Goal: Task Accomplishment & Management: Manage account settings

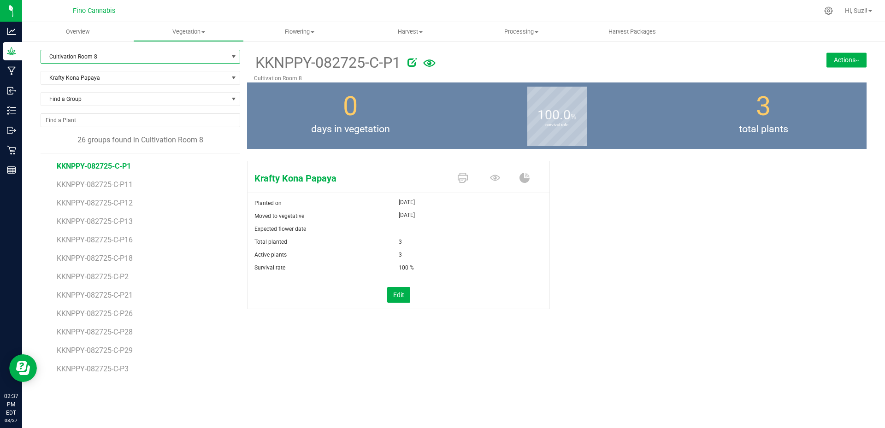
click at [228, 54] on span "select" at bounding box center [234, 56] width 12 height 13
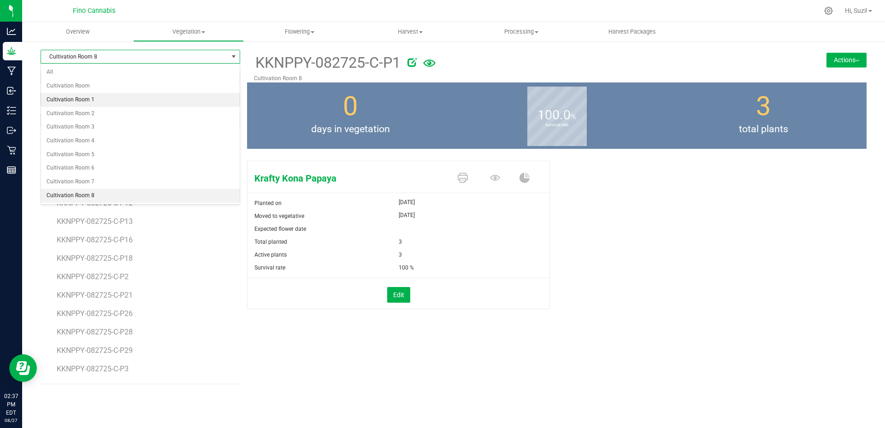
click at [176, 103] on li "Cultivation Room 1" at bounding box center [140, 100] width 199 height 14
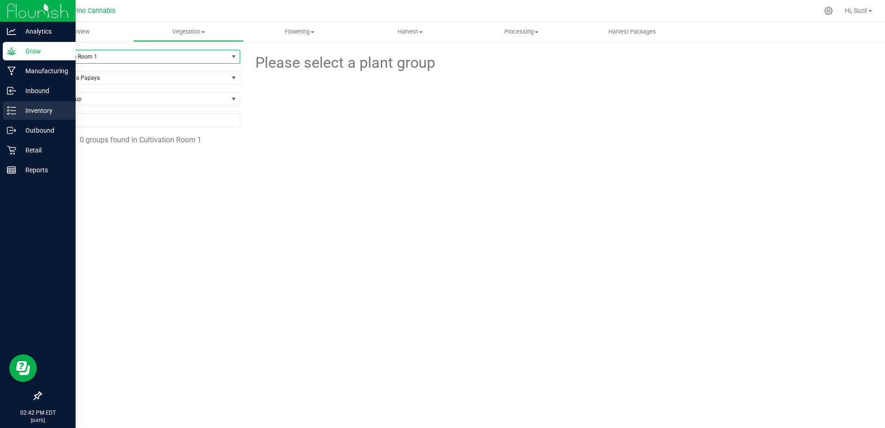
click at [15, 113] on icon at bounding box center [11, 110] width 9 height 9
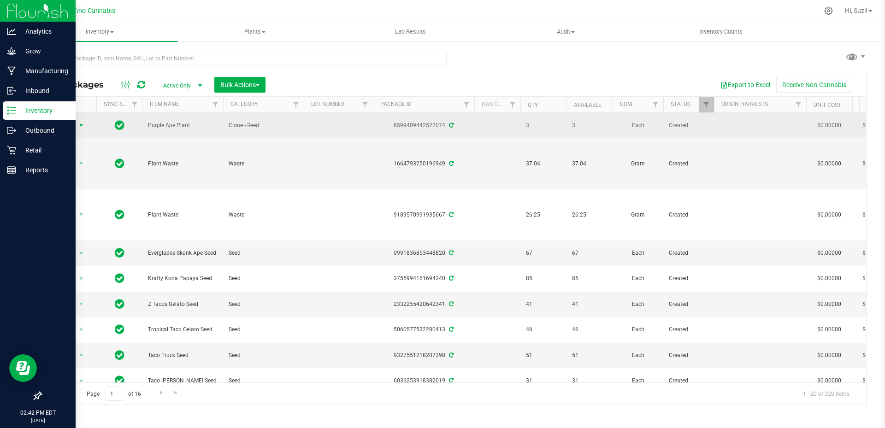
click at [80, 123] on span "select" at bounding box center [80, 125] width 7 height 7
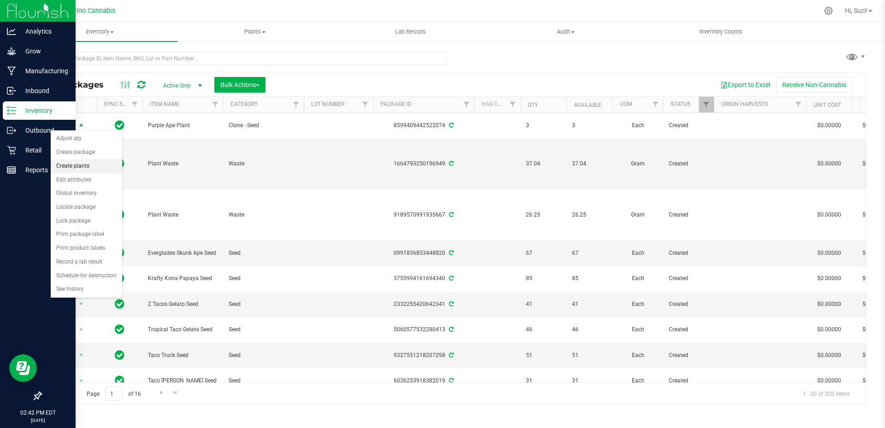
click at [88, 165] on li "Create plants" at bounding box center [86, 166] width 71 height 14
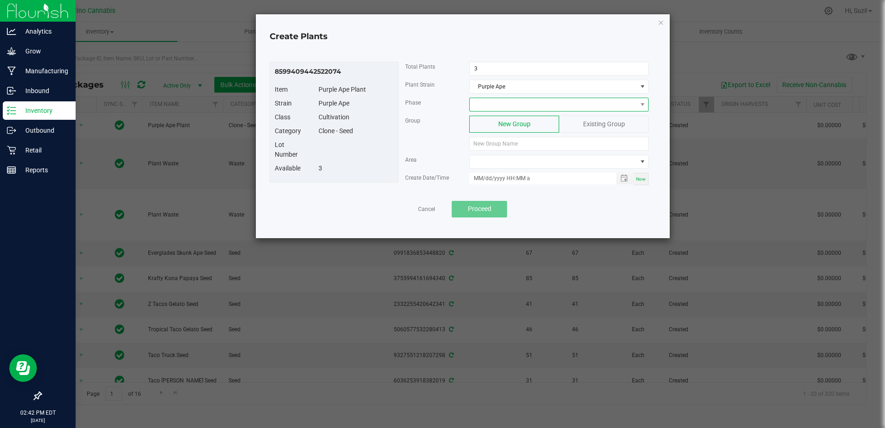
click at [492, 105] on span at bounding box center [552, 104] width 167 height 13
click at [495, 174] on li "Vegetative" at bounding box center [558, 175] width 178 height 16
click at [495, 146] on input at bounding box center [558, 144] width 179 height 14
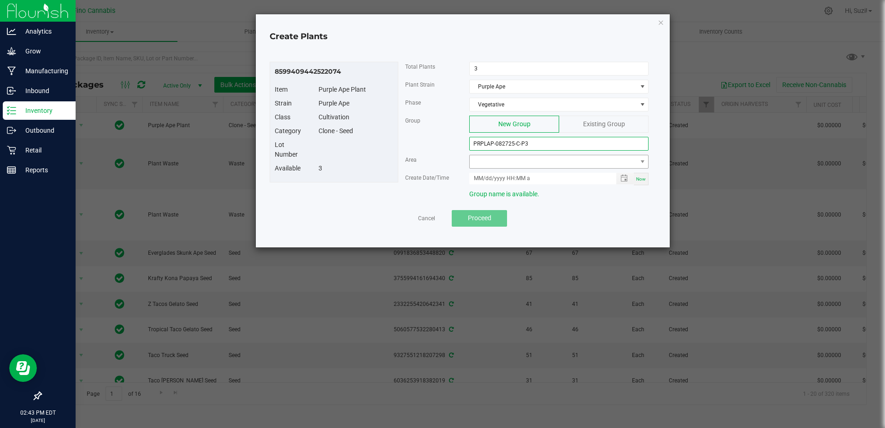
type input "PRPLAP-082725-C-P3"
click at [513, 160] on span at bounding box center [552, 161] width 167 height 13
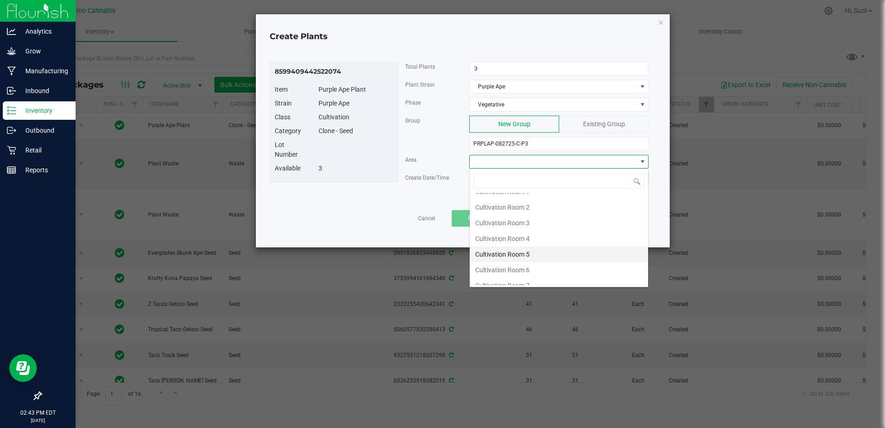
scroll to position [49, 0]
click at [527, 275] on li "Cultivation Room 8" at bounding box center [558, 277] width 178 height 16
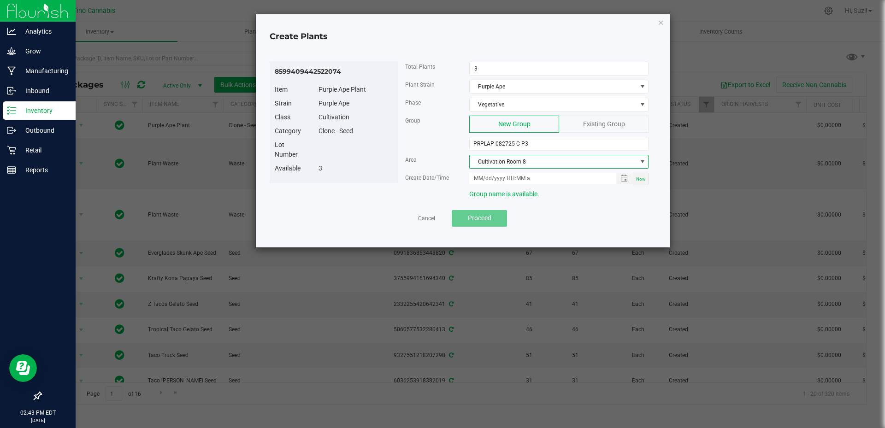
click at [640, 180] on span "Now" at bounding box center [641, 178] width 10 height 5
type input "[DATE] 2:43 PM"
click at [481, 220] on span "Proceed" at bounding box center [479, 217] width 23 height 7
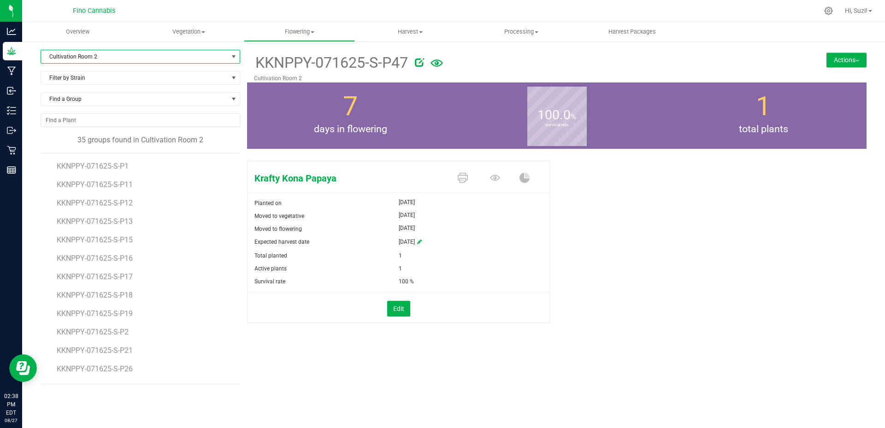
click at [228, 58] on span "select" at bounding box center [234, 56] width 12 height 13
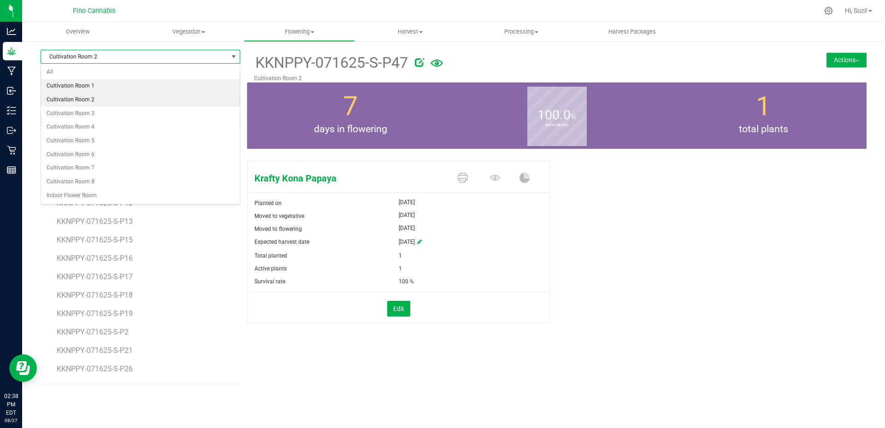
click at [172, 84] on li "Cultivation Room 1" at bounding box center [140, 86] width 199 height 14
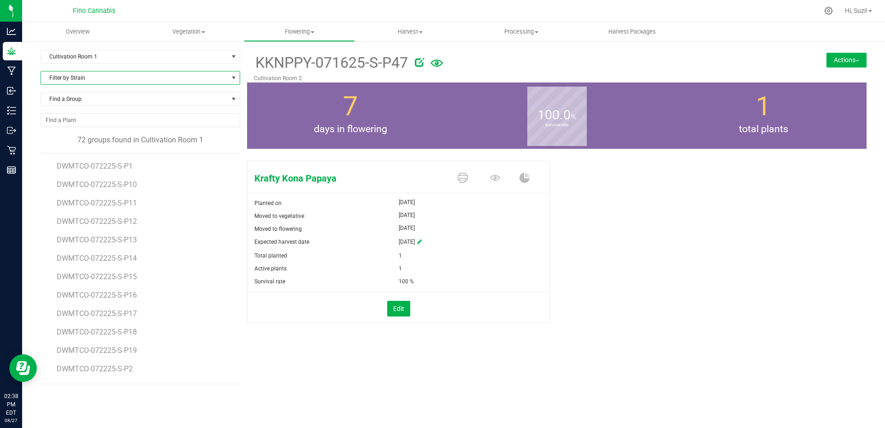
click at [121, 81] on span "Filter by Strain" at bounding box center [134, 77] width 187 height 13
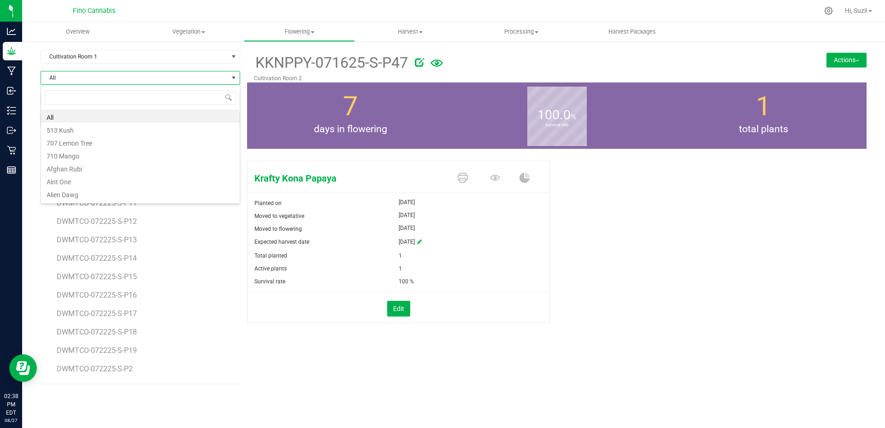
scroll to position [14, 199]
type input "pur"
click at [89, 131] on li "Purple Ape" at bounding box center [140, 129] width 199 height 13
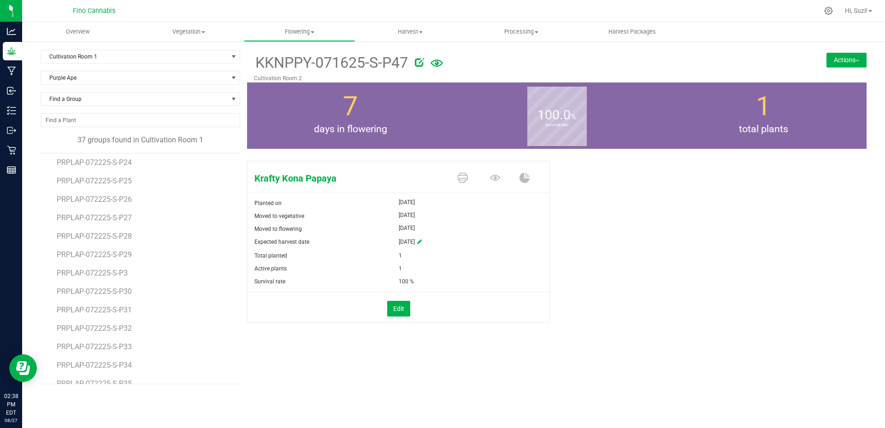
scroll to position [322, 0]
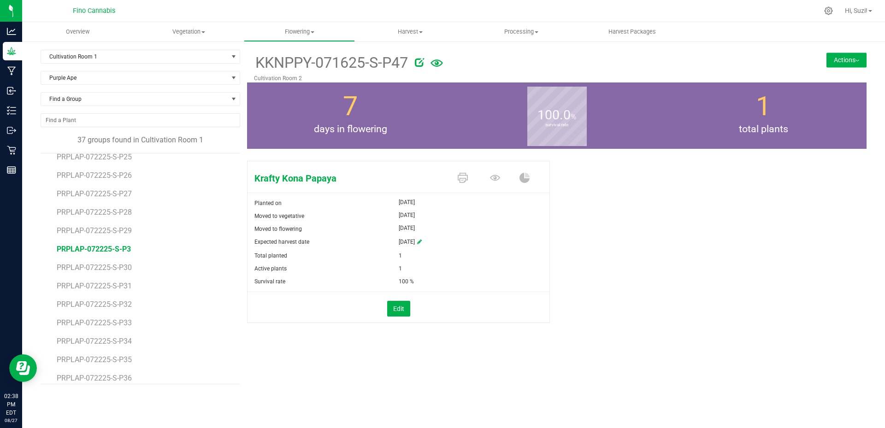
click at [121, 250] on span "PRPLAP-072225-S-P3" at bounding box center [94, 249] width 74 height 9
click at [858, 61] on button "Actions" at bounding box center [846, 60] width 40 height 15
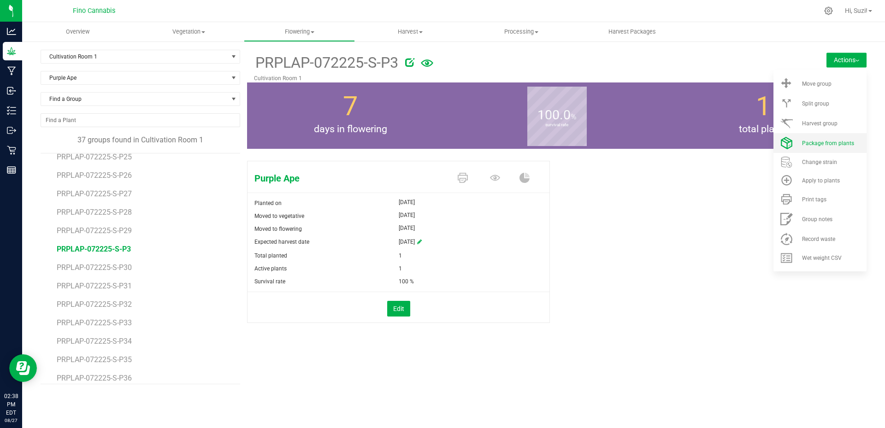
click at [837, 141] on span "Package from plants" at bounding box center [828, 143] width 52 height 6
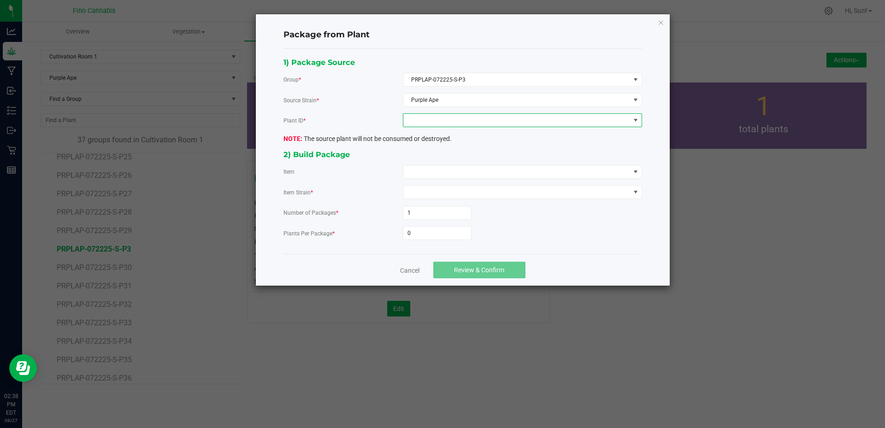
click at [424, 122] on span at bounding box center [516, 120] width 227 height 13
click at [429, 159] on li "9141641233600249" at bounding box center [522, 160] width 238 height 16
click at [433, 170] on span at bounding box center [516, 171] width 227 height 13
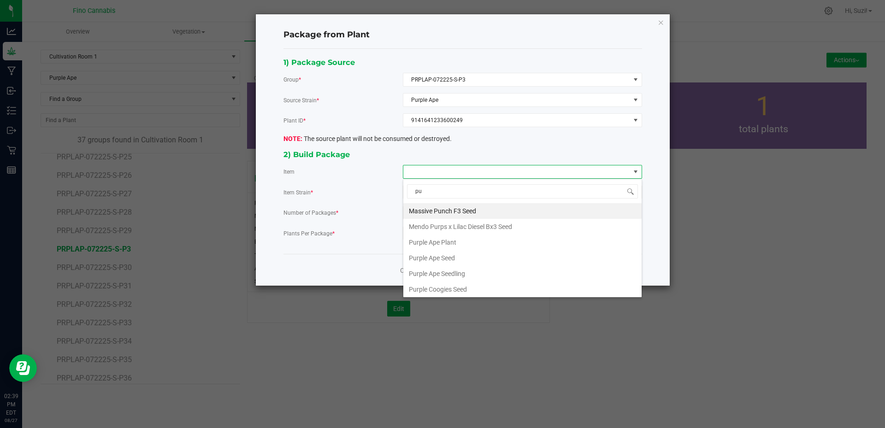
type input "pur"
click at [454, 230] on Plant "Purple Ape Plant" at bounding box center [522, 227] width 238 height 16
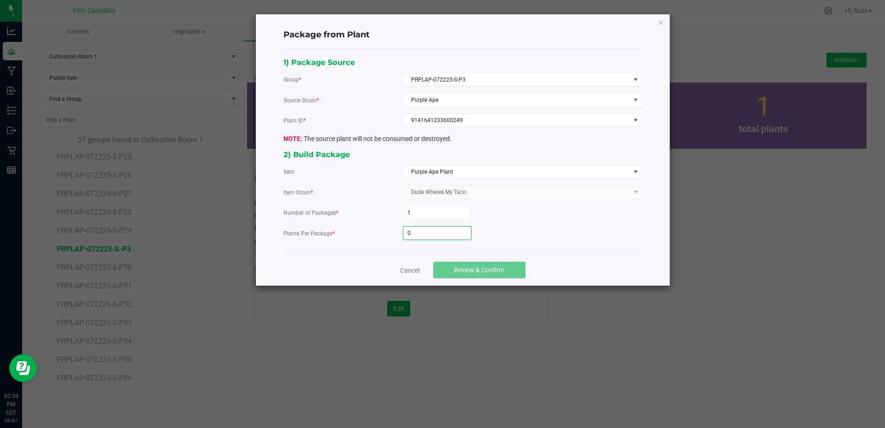
click at [452, 230] on input "0" at bounding box center [437, 233] width 68 height 13
click at [514, 198] on kendo-dropdownlist "Dude Wheres My Taco" at bounding box center [522, 192] width 239 height 14
click at [664, 22] on div "Package from Plant 1) Package Source Group * PRPLAP-072225-S-P3 Source Strain *…" at bounding box center [463, 149] width 414 height 271
click at [412, 269] on link "Cancel" at bounding box center [409, 270] width 19 height 9
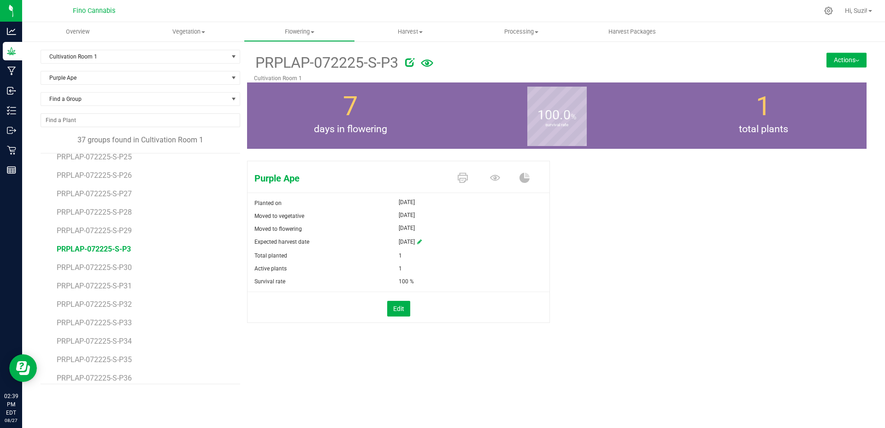
click at [854, 64] on button "Actions" at bounding box center [846, 60] width 40 height 15
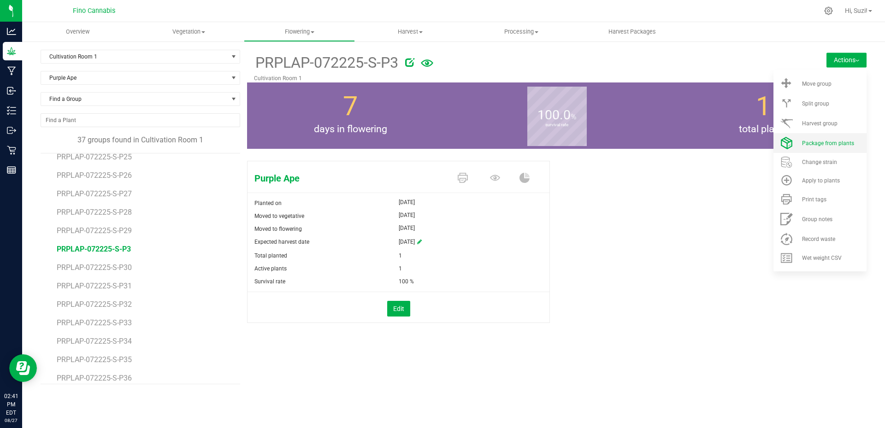
click at [823, 143] on span "Package from plants" at bounding box center [828, 143] width 52 height 6
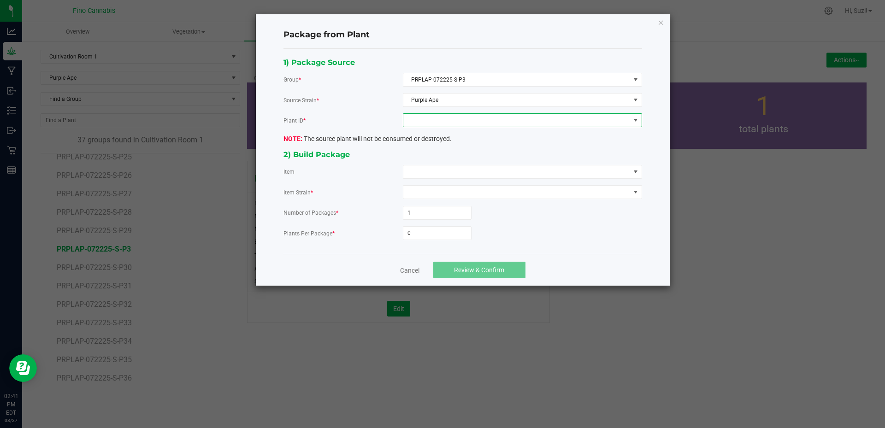
click at [466, 120] on span at bounding box center [516, 120] width 227 height 13
click at [457, 159] on li "9141641233600249" at bounding box center [522, 160] width 238 height 16
click at [451, 173] on span at bounding box center [516, 171] width 227 height 13
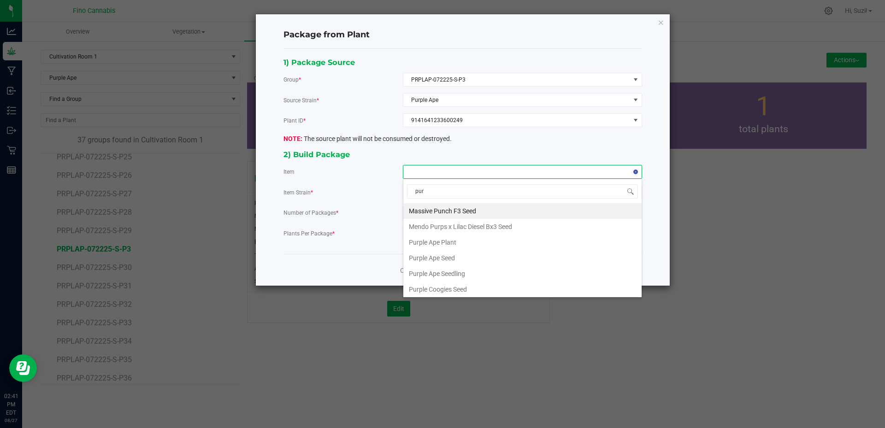
type input "purp"
click at [453, 230] on Plant "Purple Ape Plant" at bounding box center [522, 227] width 238 height 16
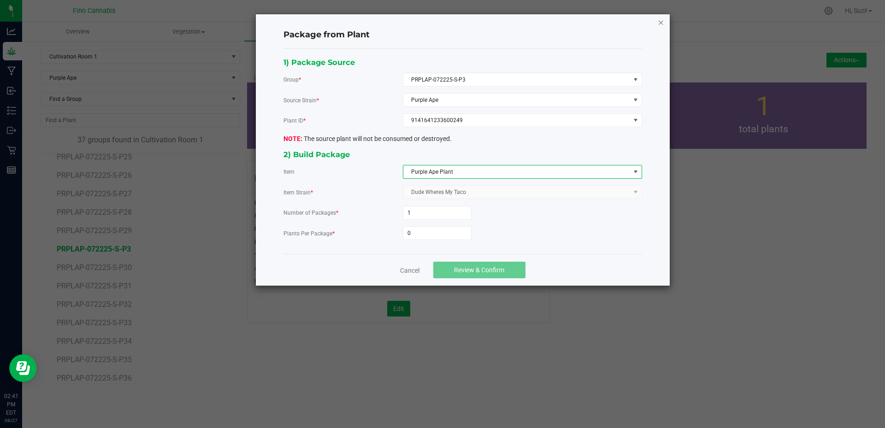
click at [662, 21] on icon "button" at bounding box center [660, 22] width 6 height 11
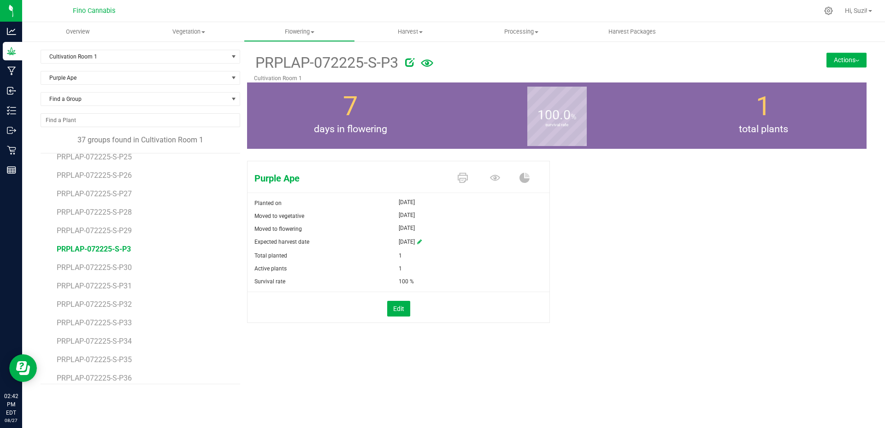
click at [851, 57] on button "Actions" at bounding box center [846, 60] width 40 height 15
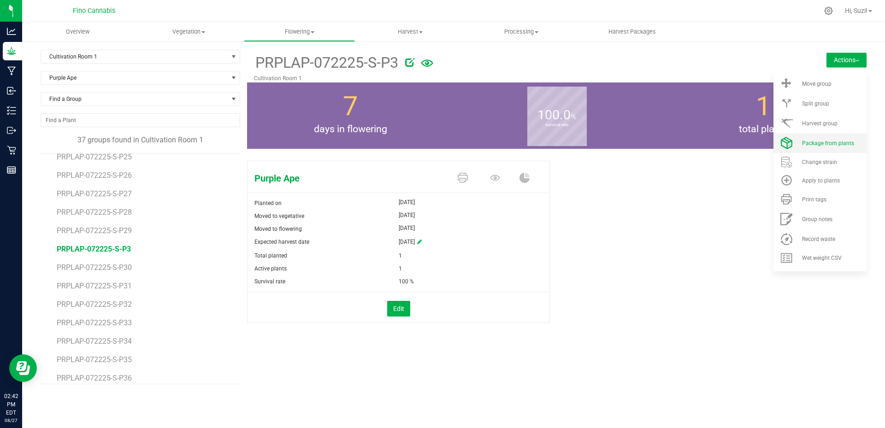
click at [830, 141] on span "Package from plants" at bounding box center [828, 143] width 52 height 6
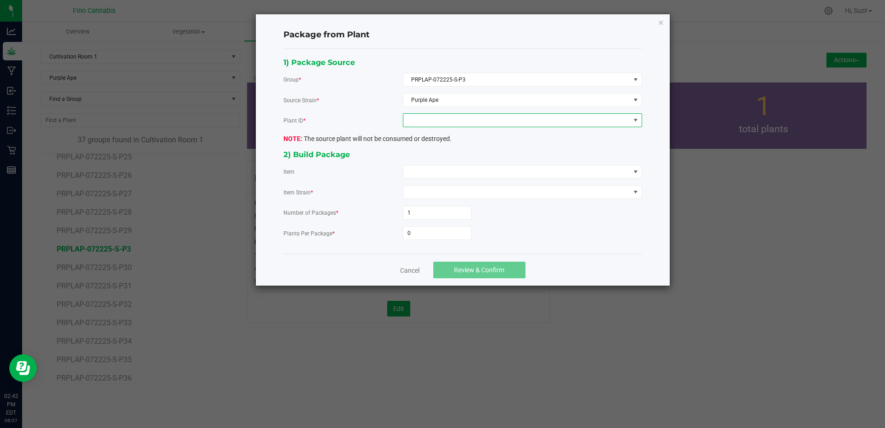
click at [479, 117] on span at bounding box center [516, 120] width 227 height 13
click at [469, 158] on li "9141641233600249" at bounding box center [522, 160] width 238 height 16
click at [467, 176] on span at bounding box center [516, 171] width 227 height 13
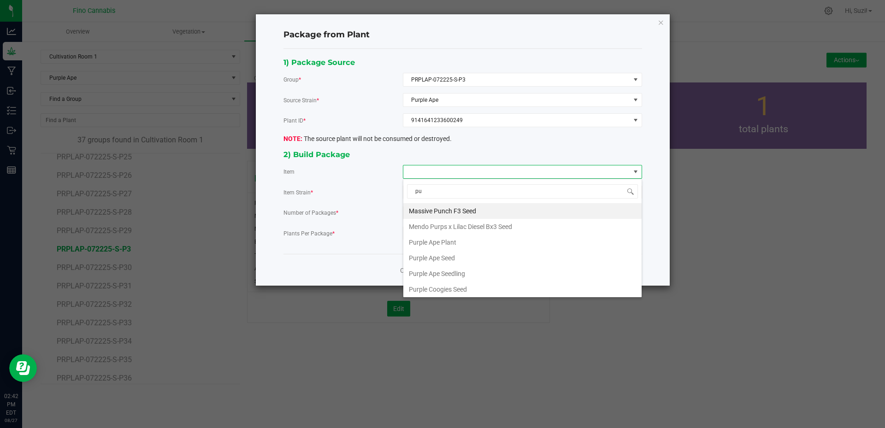
type input "pur"
click at [457, 228] on Plant "Purple Ape Plant" at bounding box center [522, 227] width 238 height 16
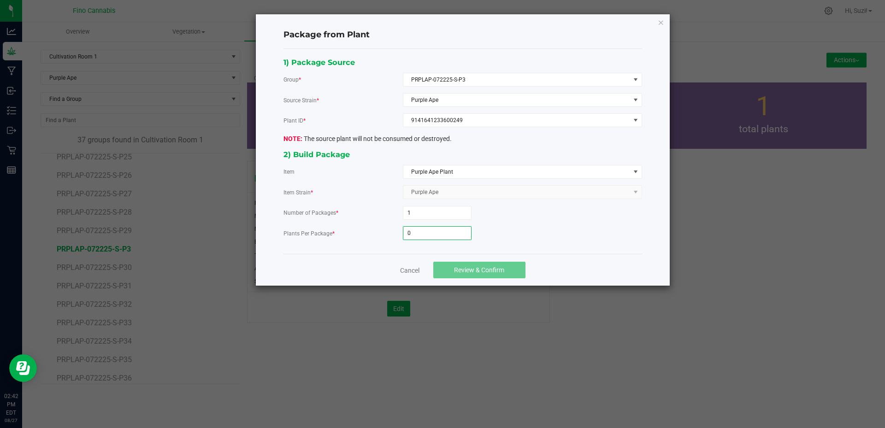
click at [450, 231] on input "0" at bounding box center [437, 233] width 68 height 13
type input "3"
click at [456, 268] on span "Review & Confirm" at bounding box center [479, 269] width 50 height 7
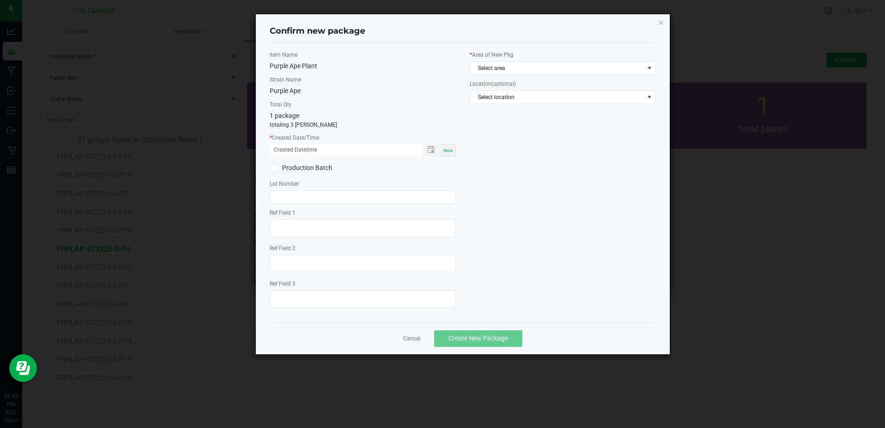
drag, startPoint x: 451, startPoint y: 149, endPoint x: 463, endPoint y: 133, distance: 20.4
click at [451, 149] on span "Now" at bounding box center [448, 150] width 10 height 5
type input "08/27/2025 02:42 PM"
drag, startPoint x: 463, startPoint y: 133, endPoint x: 507, endPoint y: 64, distance: 81.3
click at [507, 64] on span "Select area" at bounding box center [557, 68] width 174 height 13
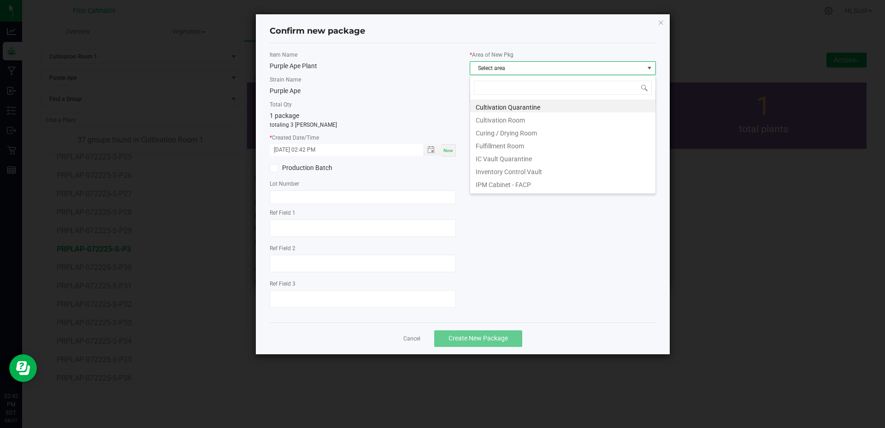
scroll to position [14, 186]
click at [512, 105] on li "Cultivation Quarantine" at bounding box center [562, 106] width 185 height 13
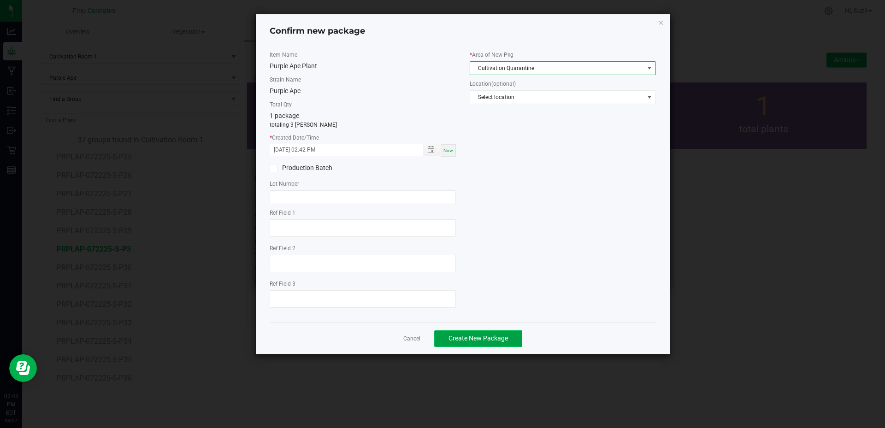
click at [503, 343] on button "Create New Package" at bounding box center [478, 338] width 88 height 17
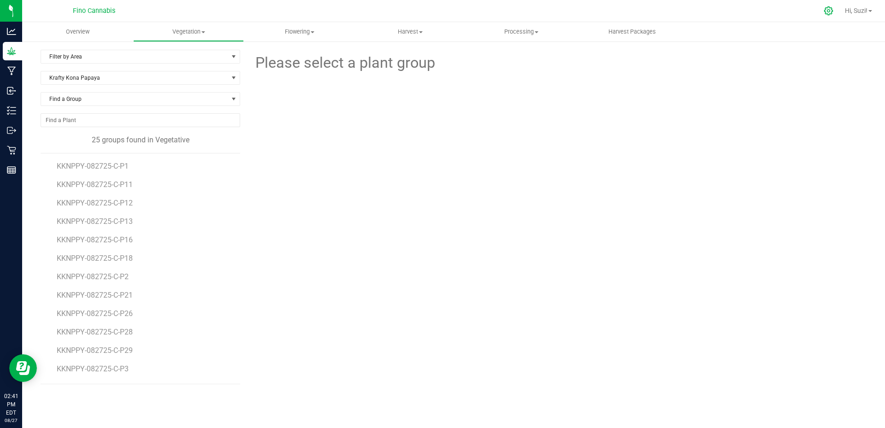
click at [823, 13] on icon at bounding box center [828, 11] width 10 height 10
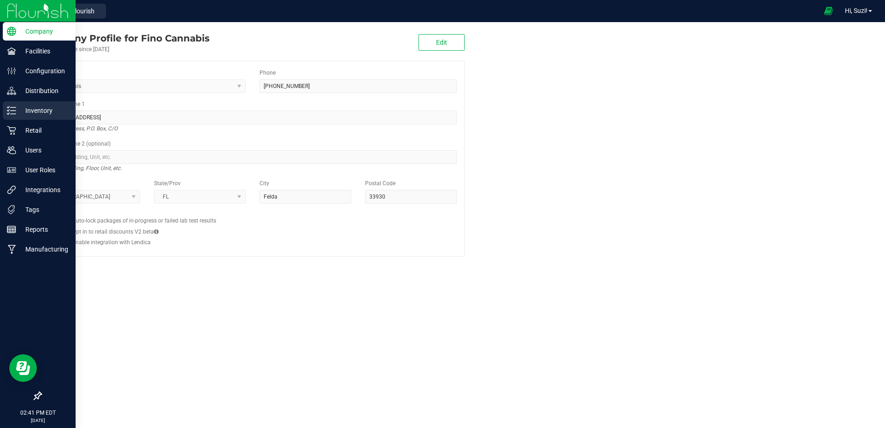
click at [42, 111] on p "Inventory" at bounding box center [43, 110] width 55 height 11
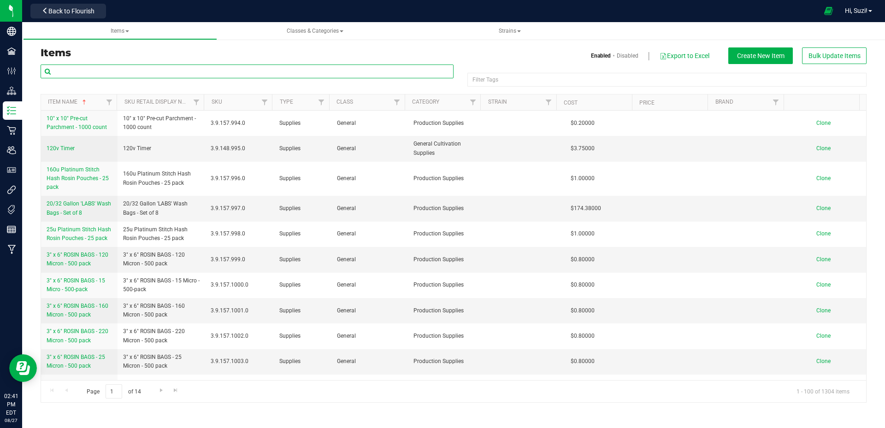
click at [159, 71] on input "text" at bounding box center [247, 71] width 413 height 14
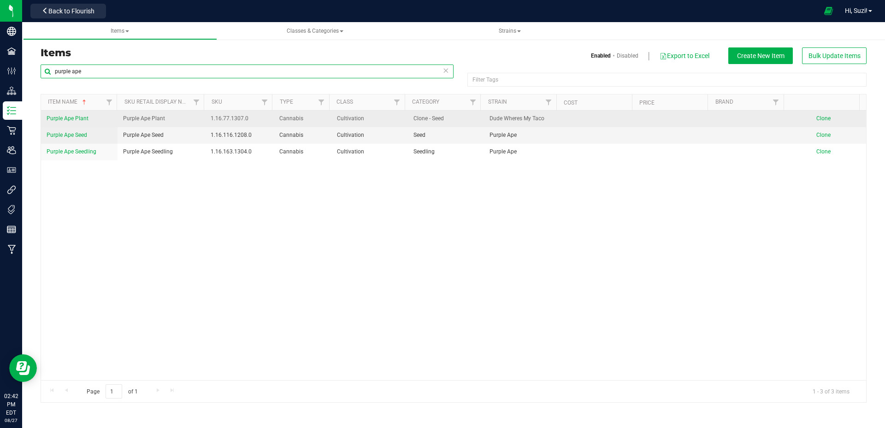
type input "purple ape"
click at [80, 117] on span "Purple Ape Plant" at bounding box center [68, 118] width 42 height 6
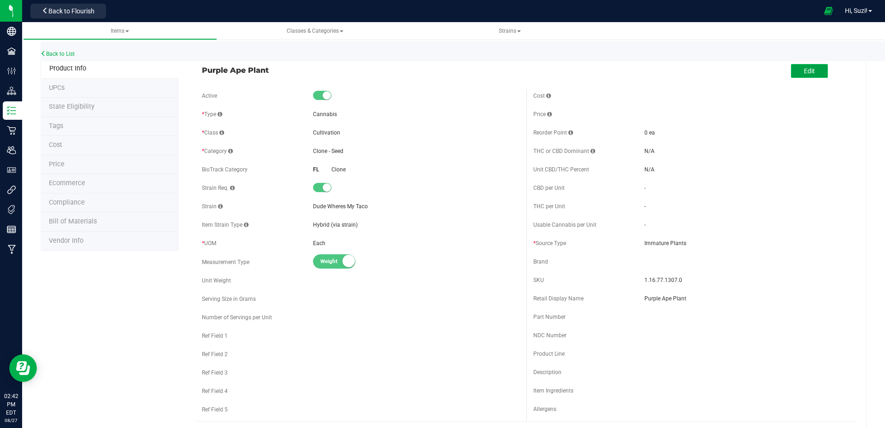
click at [793, 67] on button "Edit" at bounding box center [809, 71] width 37 height 14
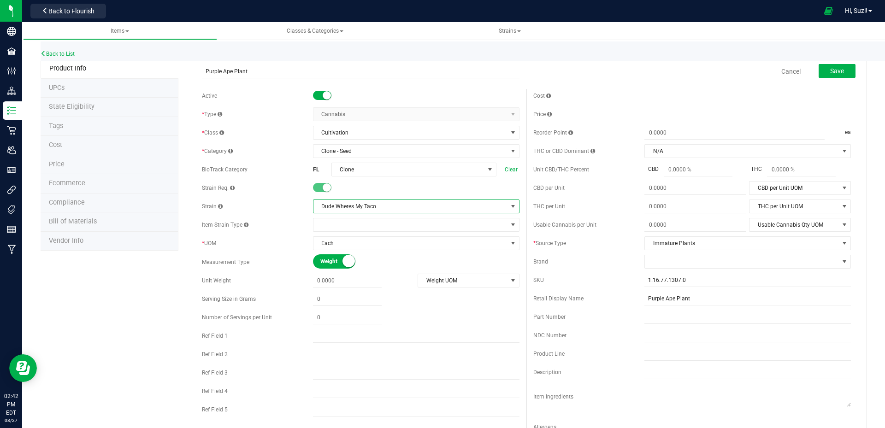
click at [373, 206] on span "Dude Wheres My Taco" at bounding box center [410, 206] width 194 height 13
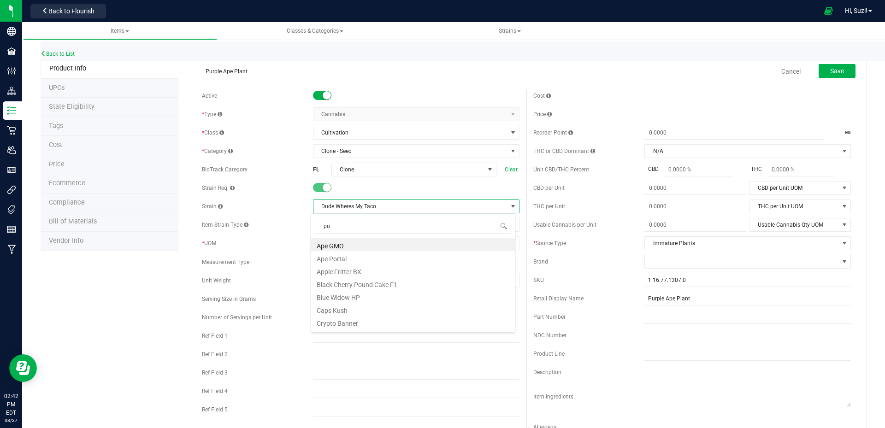
type input "pur"
click at [354, 255] on li "Purple Ape" at bounding box center [413, 257] width 204 height 13
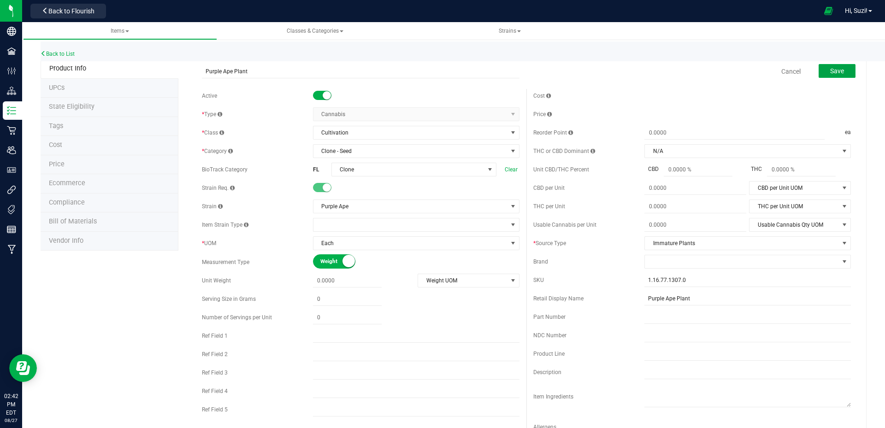
drag, startPoint x: 839, startPoint y: 74, endPoint x: 462, endPoint y: 4, distance: 383.7
click at [838, 74] on button "Save" at bounding box center [836, 71] width 37 height 14
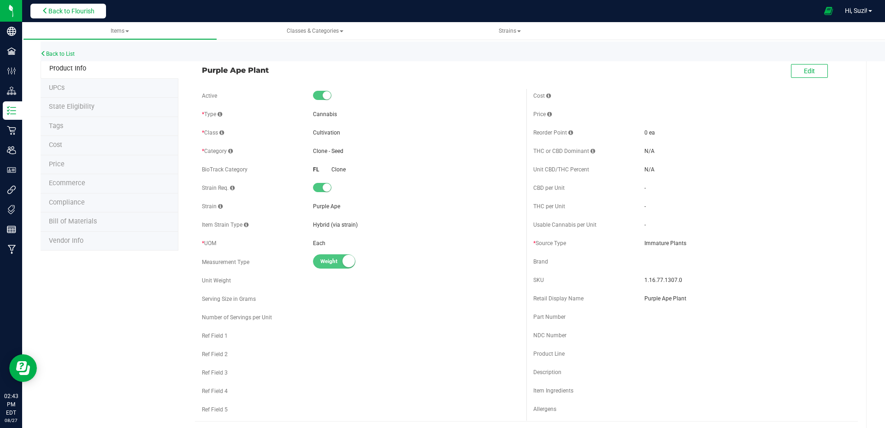
click at [96, 17] on button "Back to Flourish" at bounding box center [68, 11] width 76 height 15
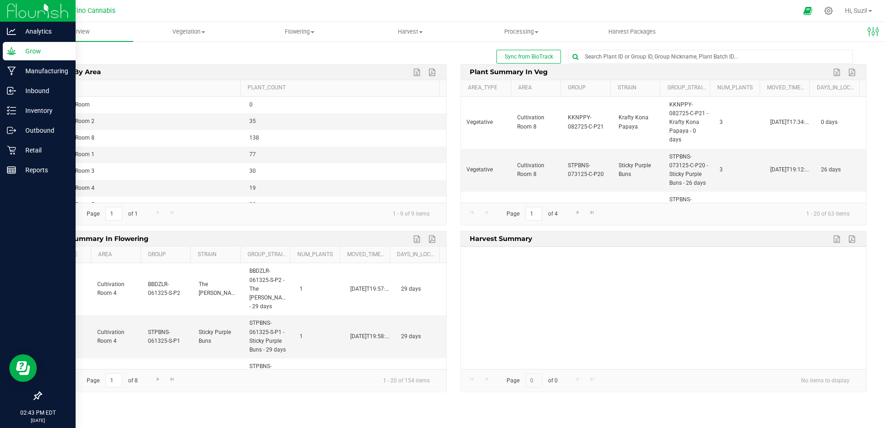
click at [29, 50] on p "Grow" at bounding box center [43, 51] width 55 height 11
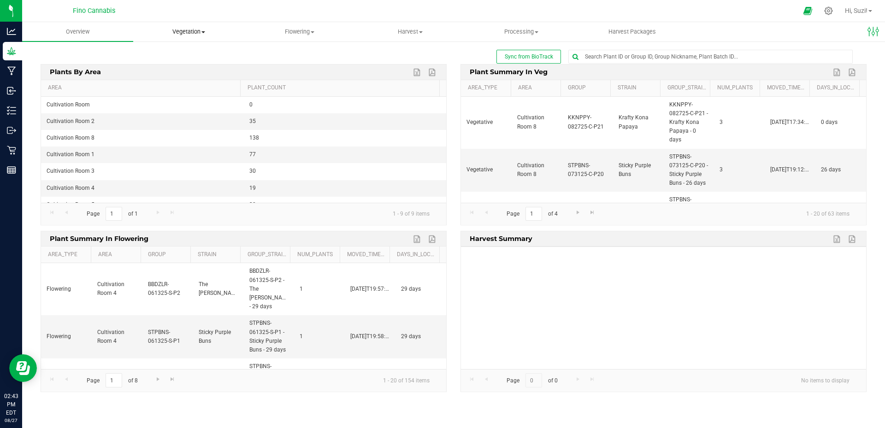
click at [205, 32] on span at bounding box center [203, 32] width 4 height 2
click at [187, 58] on span "Veg groups" at bounding box center [162, 56] width 59 height 8
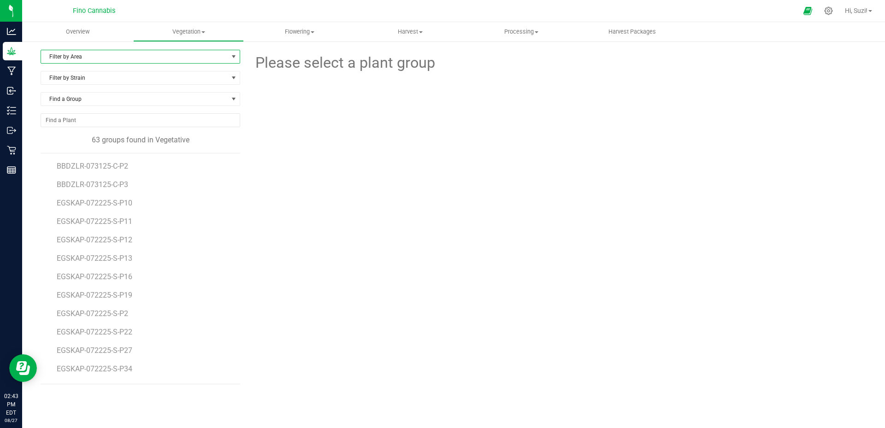
click at [187, 59] on span "Filter by Area" at bounding box center [134, 56] width 187 height 13
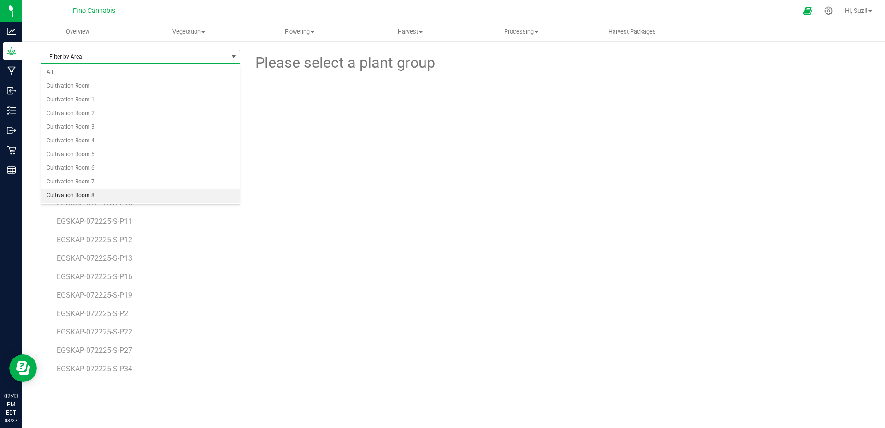
click at [60, 194] on li "Cultivation Room 8" at bounding box center [140, 196] width 199 height 14
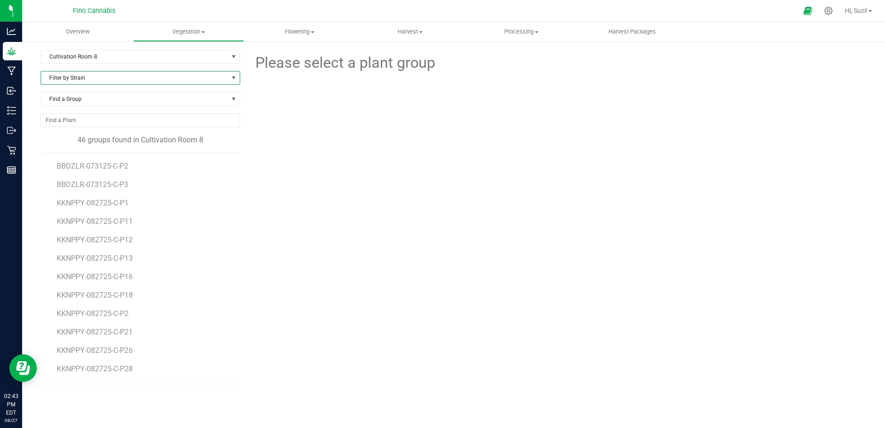
click at [136, 77] on span "Filter by Strain" at bounding box center [134, 77] width 187 height 13
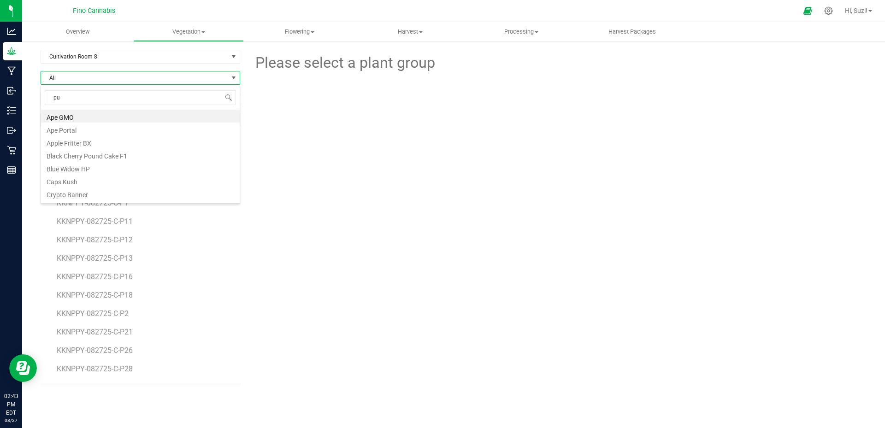
type input "pur"
click at [97, 145] on li "Purple Coogies" at bounding box center [140, 141] width 199 height 13
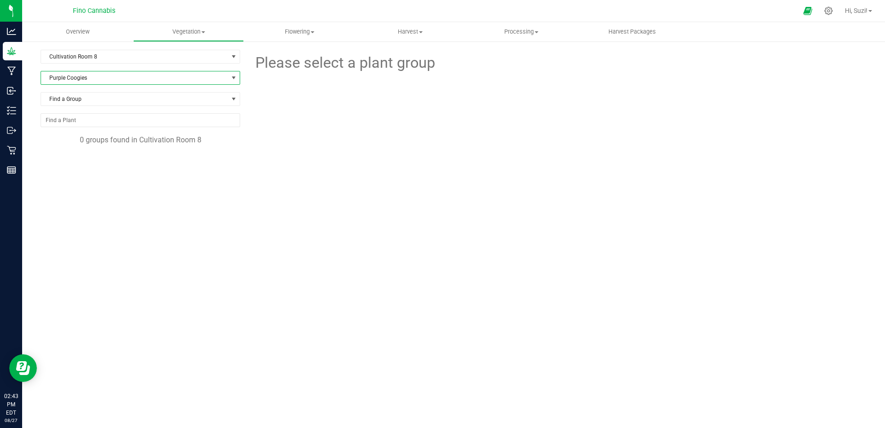
click at [114, 79] on span "Purple Coogies" at bounding box center [134, 77] width 187 height 13
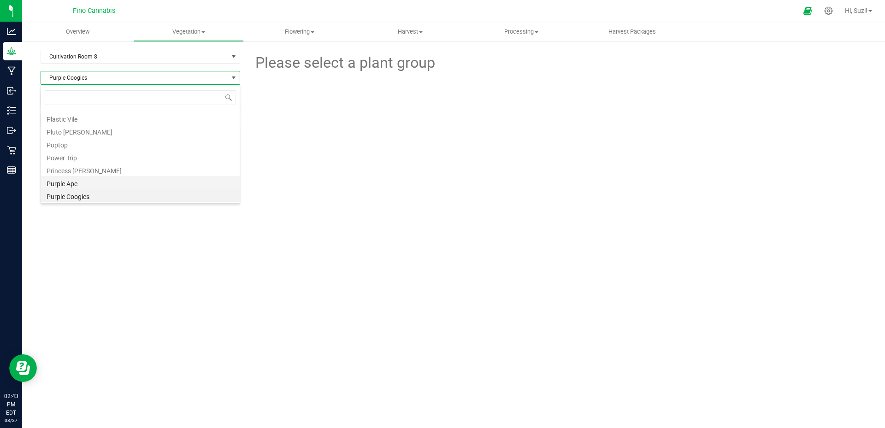
click at [90, 182] on li "Purple Ape" at bounding box center [140, 182] width 199 height 13
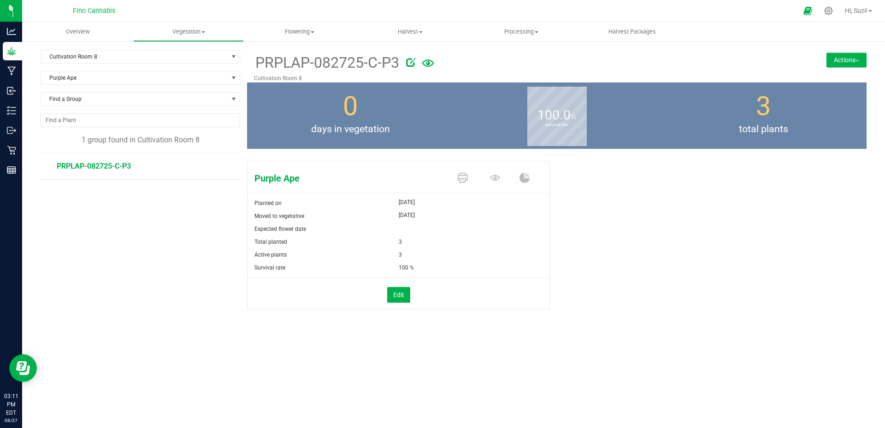
drag, startPoint x: 141, startPoint y: 166, endPoint x: 44, endPoint y: 171, distance: 97.3
click at [44, 171] on div "PRPLAP-082725-C-P3" at bounding box center [140, 166] width 199 height 27
copy span "PRPLAP-082725-C-P3"
